Goal: Check status: Check status

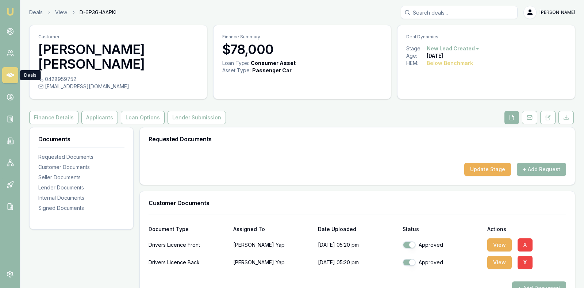
click at [11, 73] on icon at bounding box center [10, 75] width 7 height 7
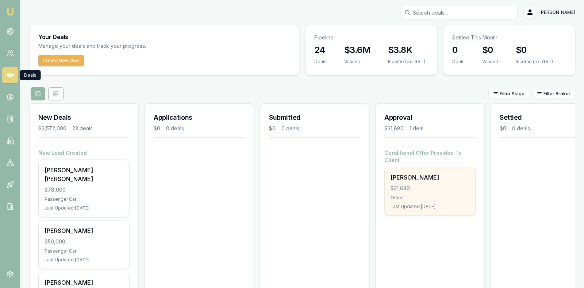
click at [407, 185] on div "$31,680" at bounding box center [430, 188] width 79 height 7
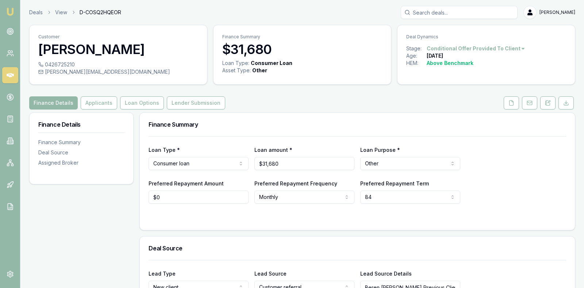
click at [366, 103] on div "Finance Details Applicants Loan Options Lender Submission" at bounding box center [302, 102] width 546 height 13
click at [92, 99] on button "Applicants" at bounding box center [99, 102] width 37 height 13
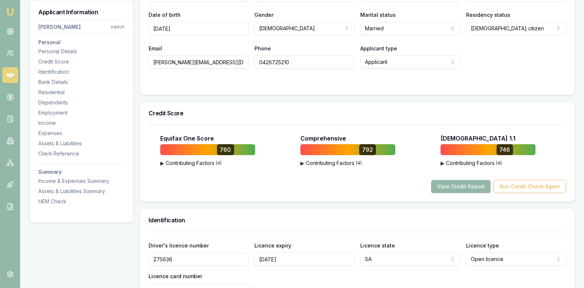
scroll to position [183, 0]
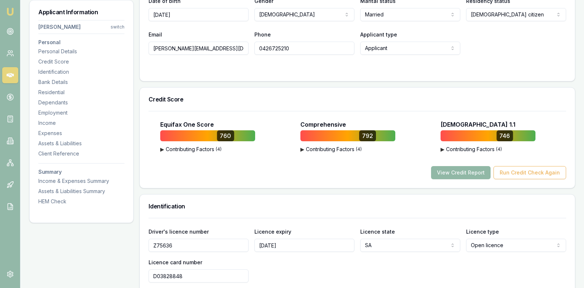
click at [465, 168] on button "View Credit Report" at bounding box center [461, 172] width 60 height 13
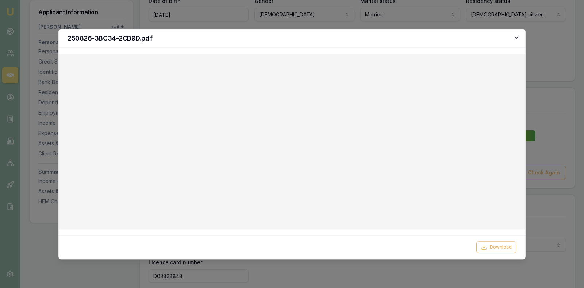
click at [517, 36] on icon "button" at bounding box center [517, 38] width 6 height 6
